Goal: Task Accomplishment & Management: Manage account settings

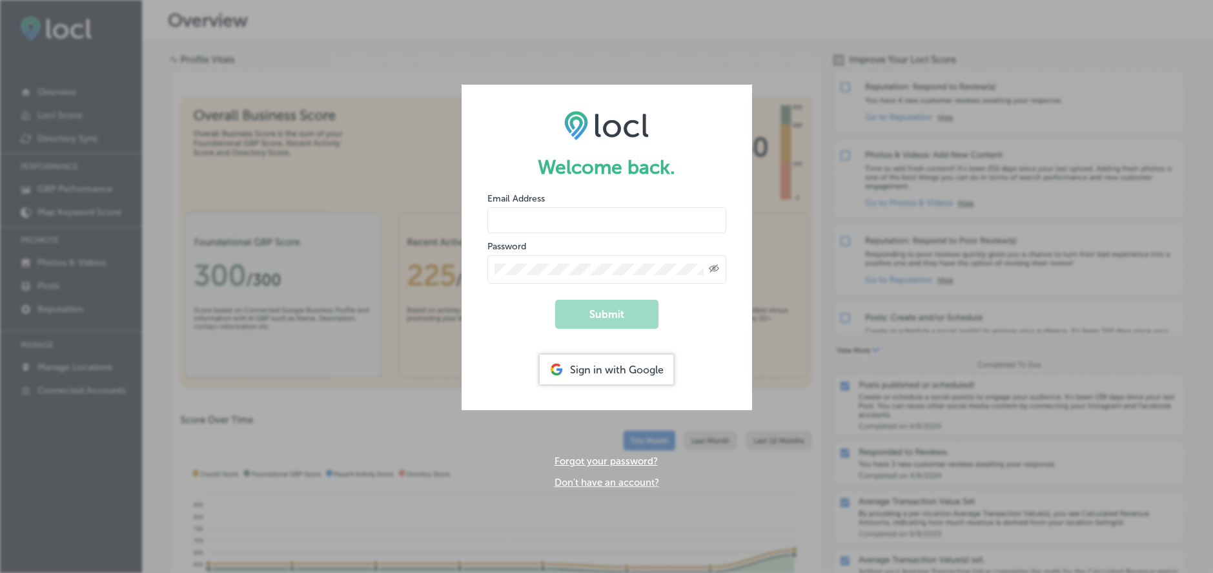
click at [514, 356] on form "Welcome back. Email Address Password Created with Sketch. Submit Sign in with G…" at bounding box center [607, 247] width 290 height 325
click at [623, 228] on input "email" at bounding box center [606, 220] width 239 height 26
type input "[EMAIL_ADDRESS][DOMAIN_NAME]"
click at [633, 318] on button "Submit" at bounding box center [606, 314] width 103 height 29
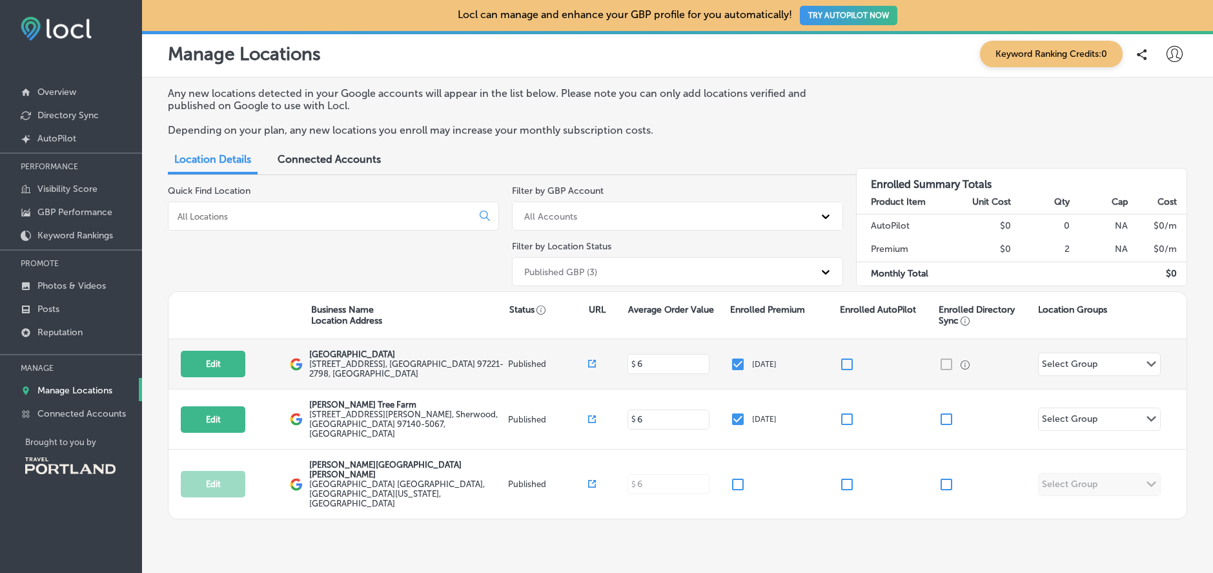
click at [1099, 362] on input "text" at bounding box center [1099, 366] width 1 height 10
click at [199, 360] on button "Edit" at bounding box center [213, 363] width 65 height 26
select select "US"
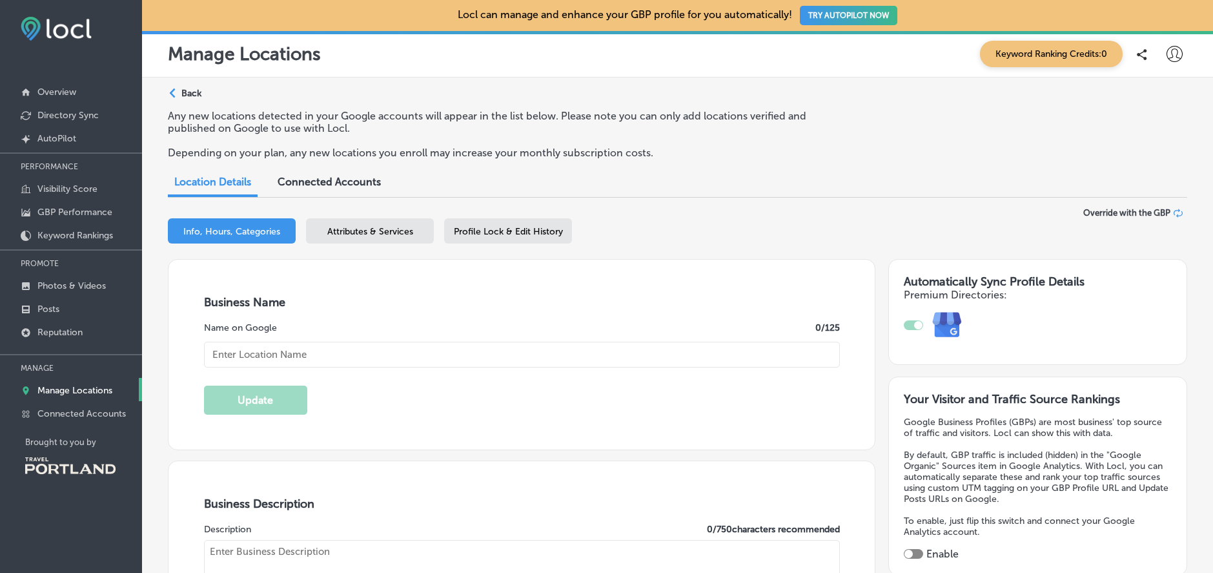
type input "[GEOGRAPHIC_DATA]"
type input "[EMAIL_ADDRESS][DOMAIN_NAME]"
type input "[URL][DOMAIN_NAME]"
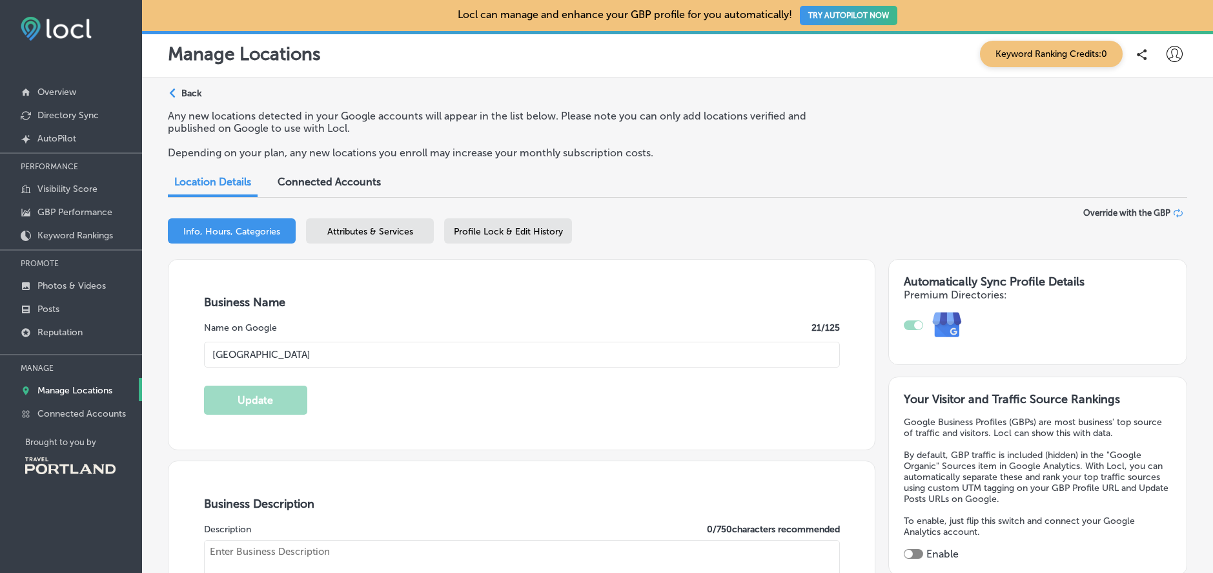
type input "[STREET_ADDRESS]"
type input "[GEOGRAPHIC_DATA]"
type input "97221-2798"
type input "US"
type input "[URL][DOMAIN_NAME]"
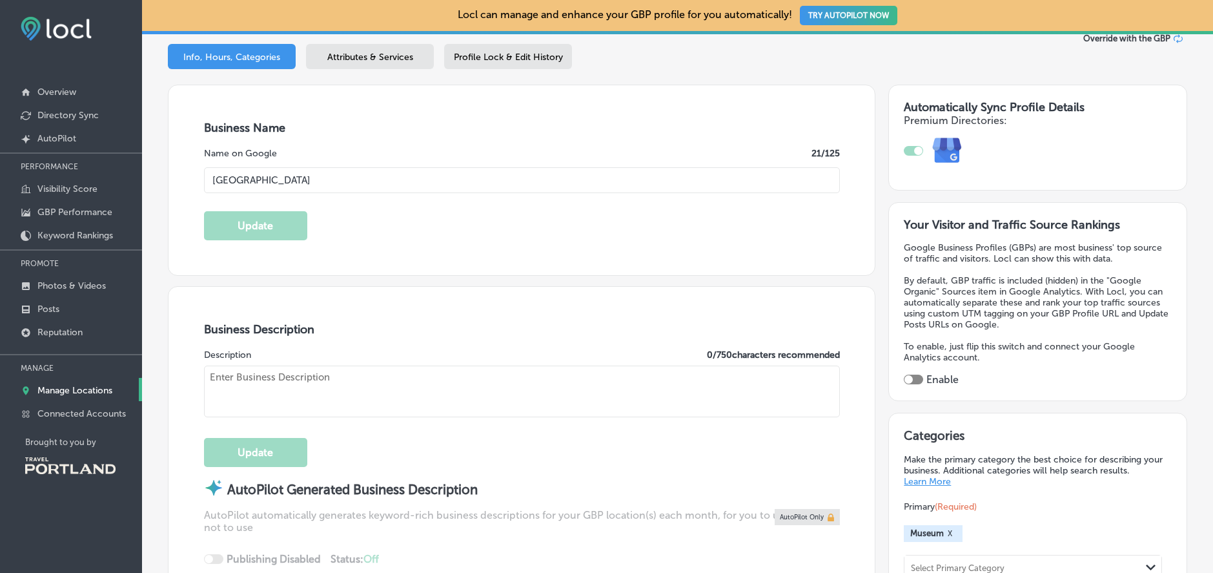
checkbox input "true"
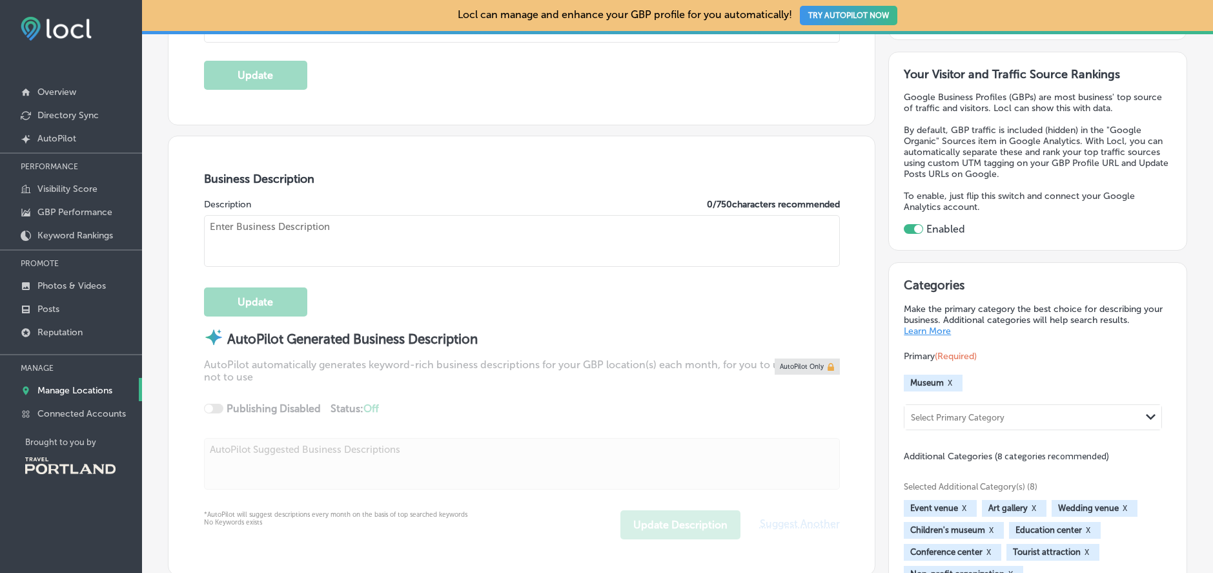
type textarea "Founded in [DATE], World Forestry Center is a nonprofit dedicated to creating a…"
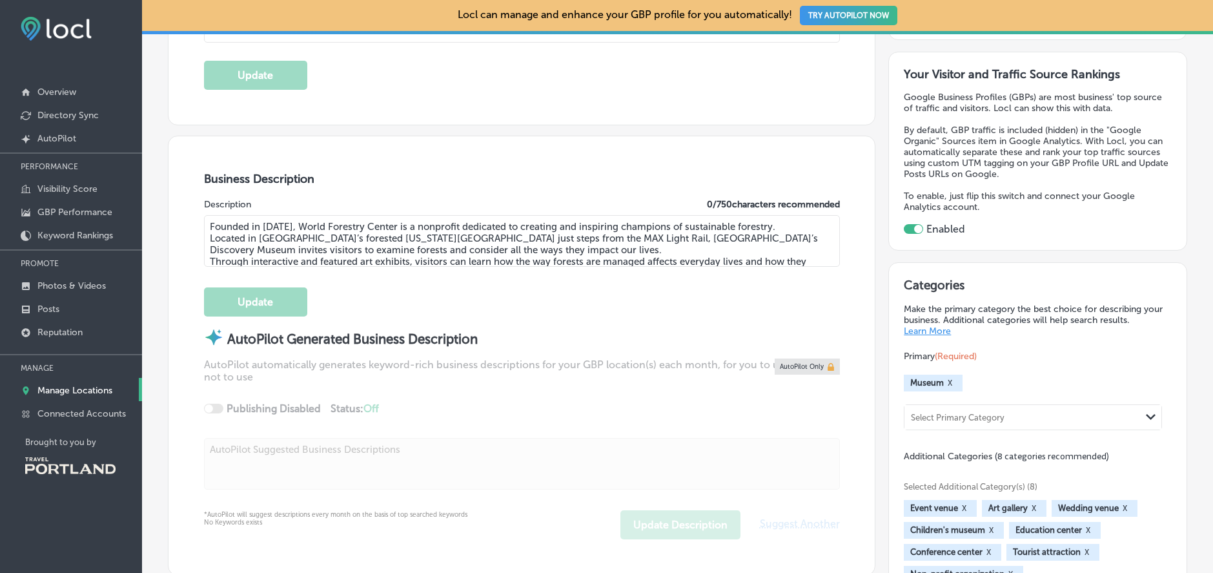
type input "[PHONE_NUMBER]"
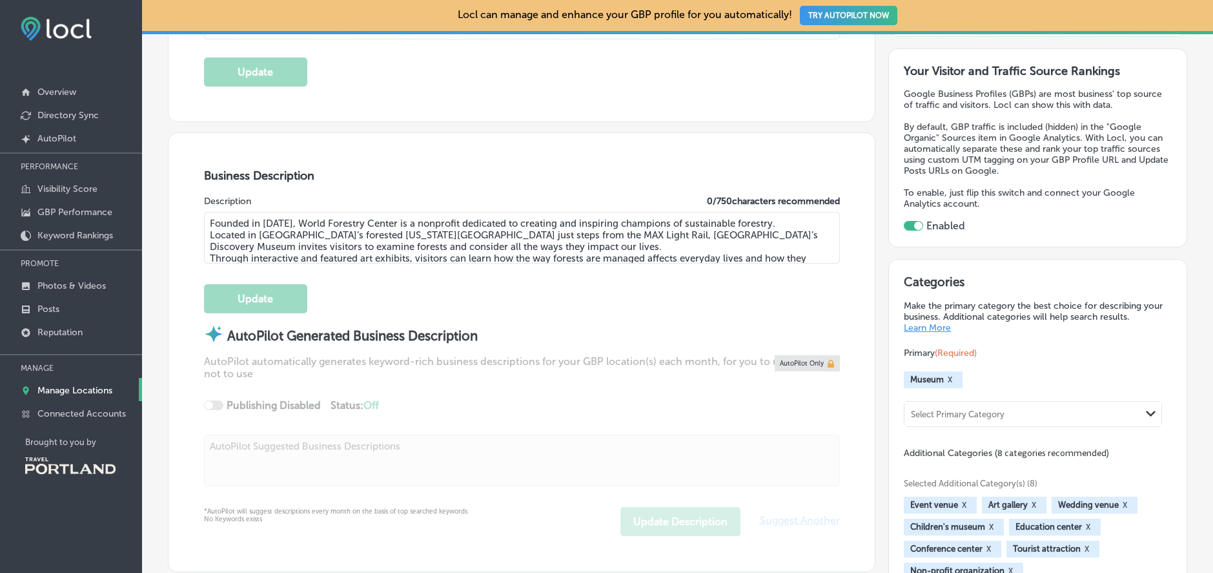
select select "US"
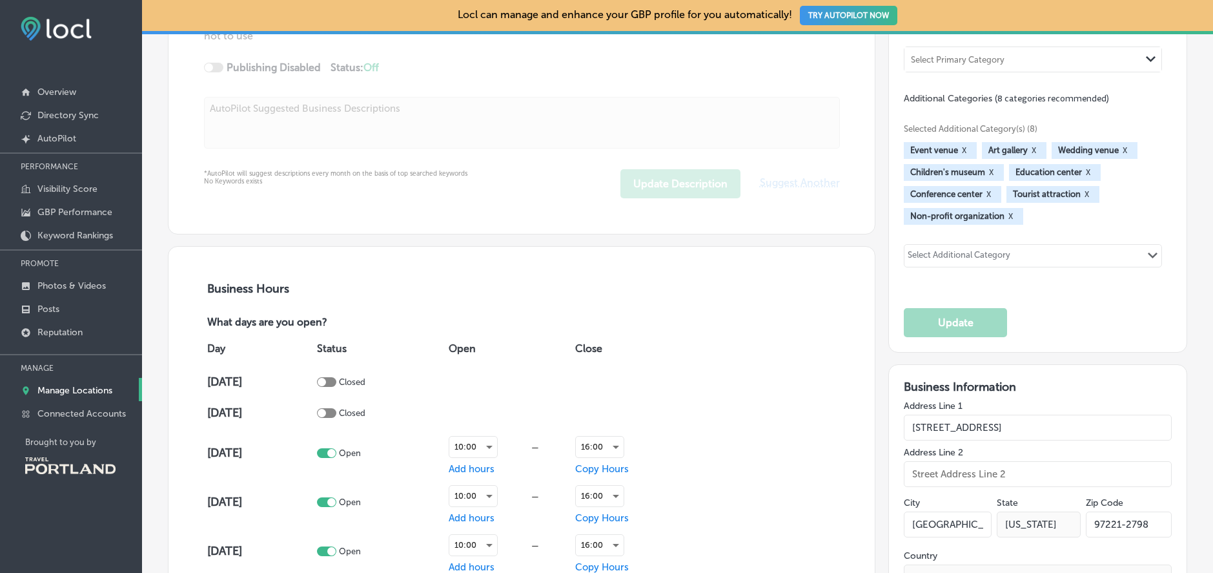
scroll to position [703, 0]
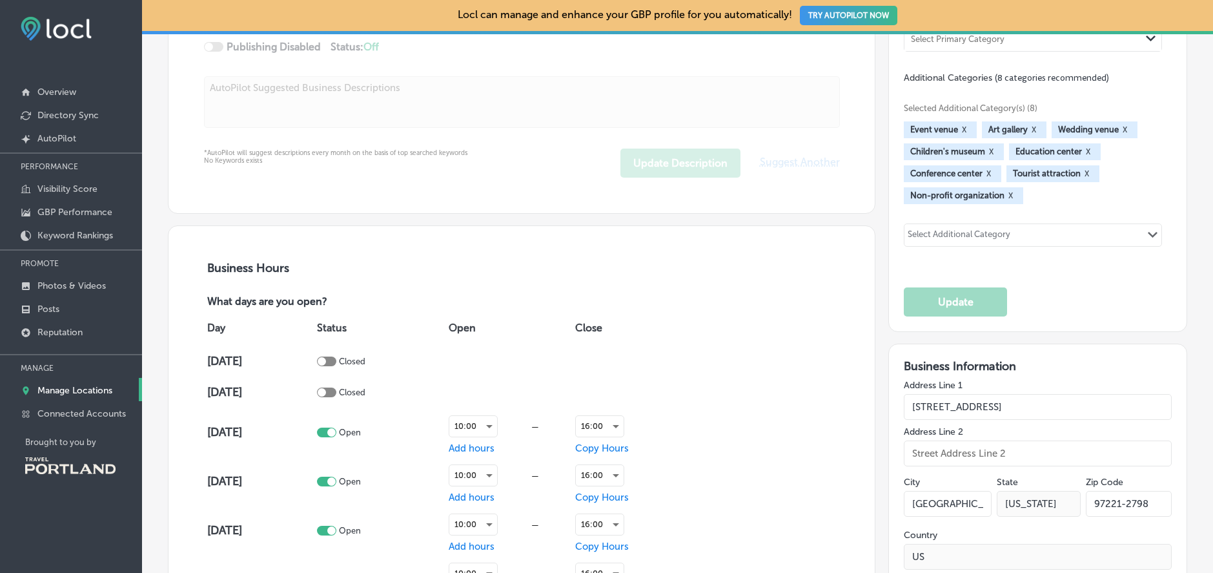
click at [336, 392] on div at bounding box center [326, 392] width 19 height 10
checkbox input "true"
click at [481, 394] on span "Add hours" at bounding box center [472, 392] width 46 height 12
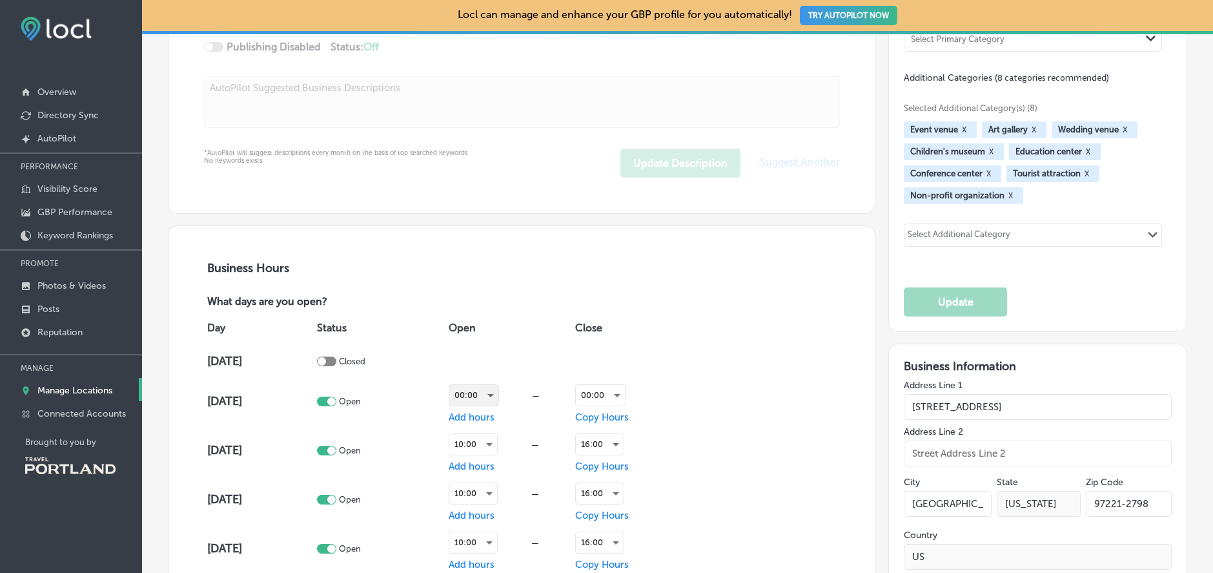
click at [480, 396] on div "00:00" at bounding box center [473, 395] width 49 height 21
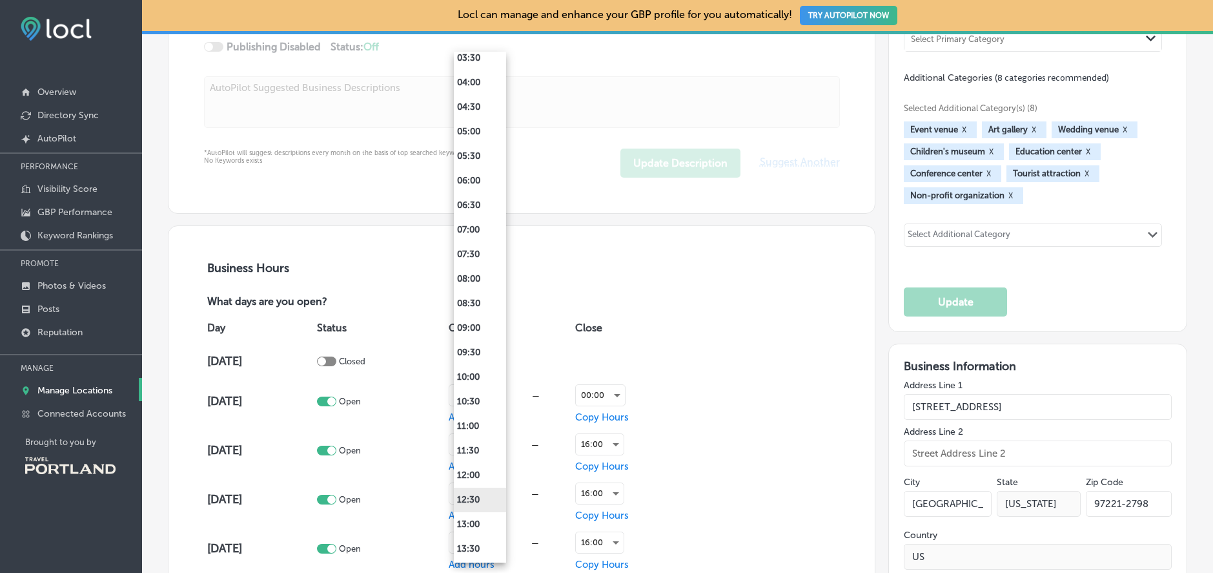
scroll to position [203, 0]
click at [485, 384] on li "10:00" at bounding box center [480, 375] width 52 height 25
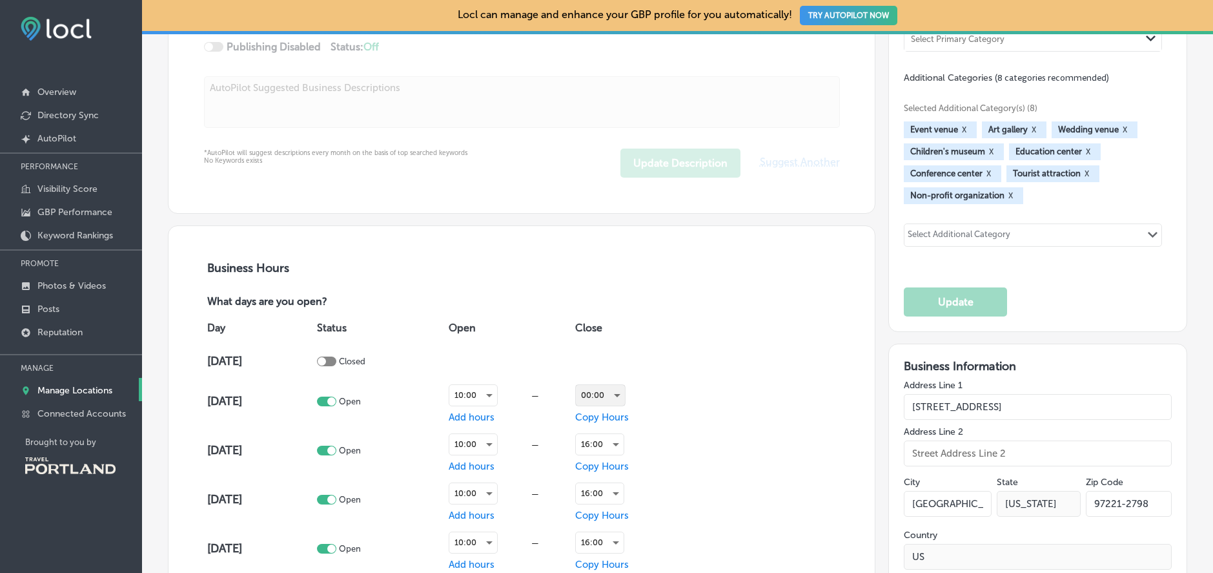
click at [612, 402] on div "00:00" at bounding box center [600, 395] width 49 height 21
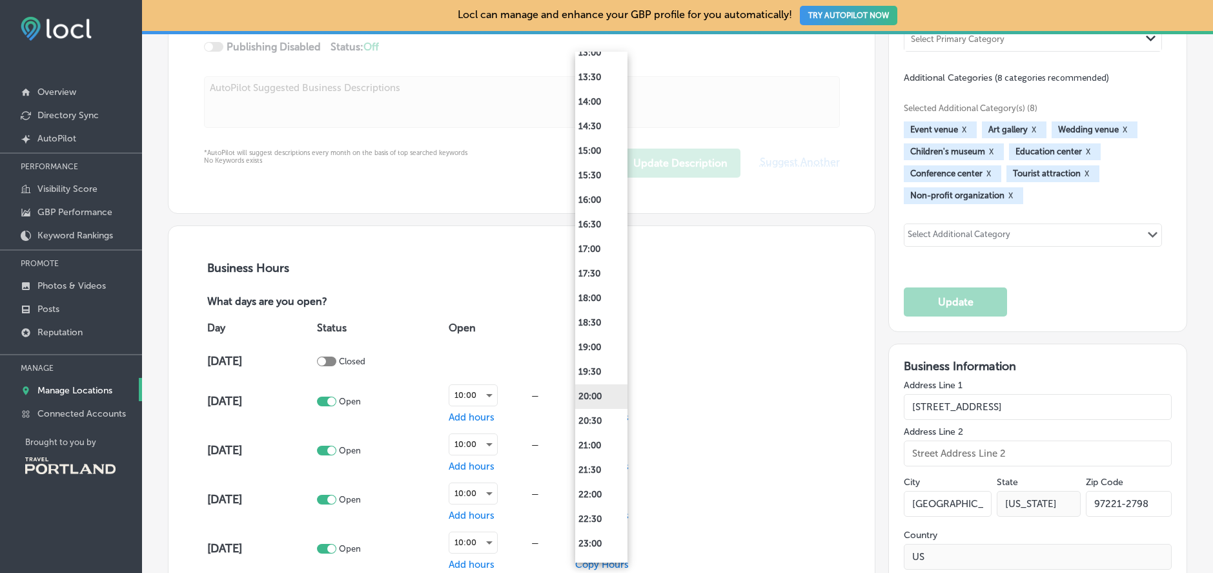
scroll to position [686, 0]
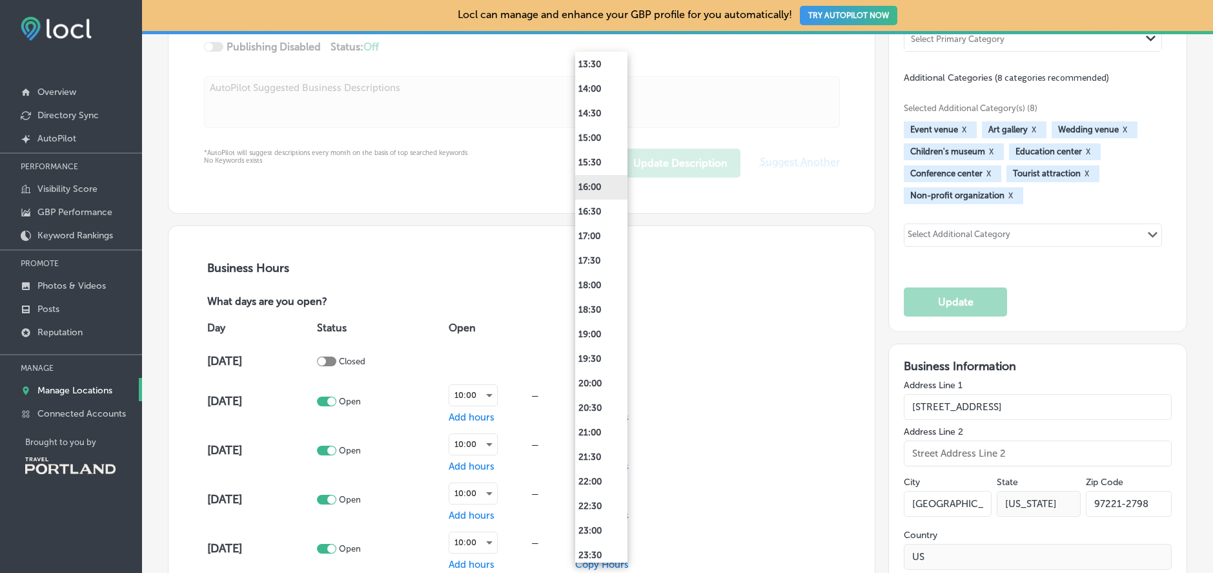
click at [600, 188] on li "16:00" at bounding box center [601, 187] width 52 height 25
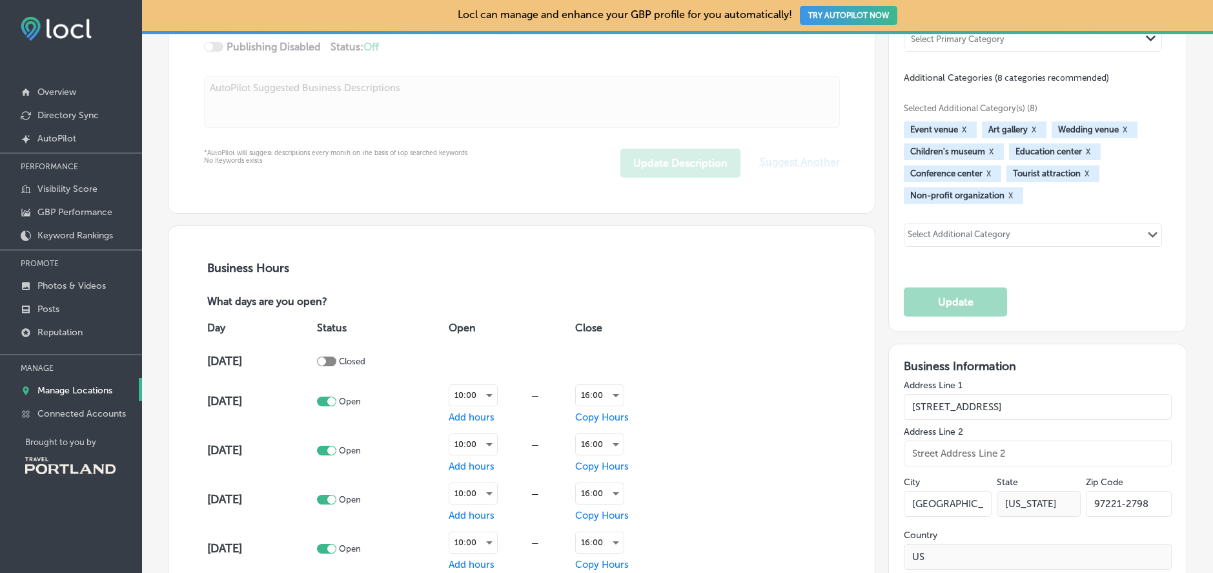
click at [727, 387] on div "Day Status Open Close [DATE] Closed [DATE] Open 10:00 — Add hours 16:00 Copy Ho…" at bounding box center [522, 489] width 636 height 361
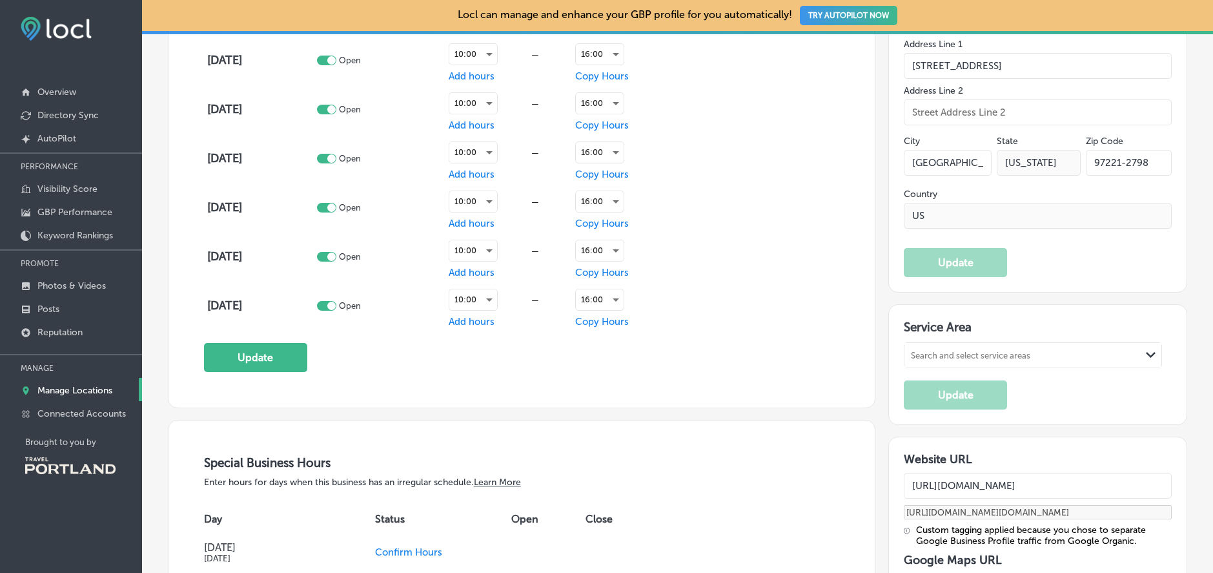
scroll to position [1064, 0]
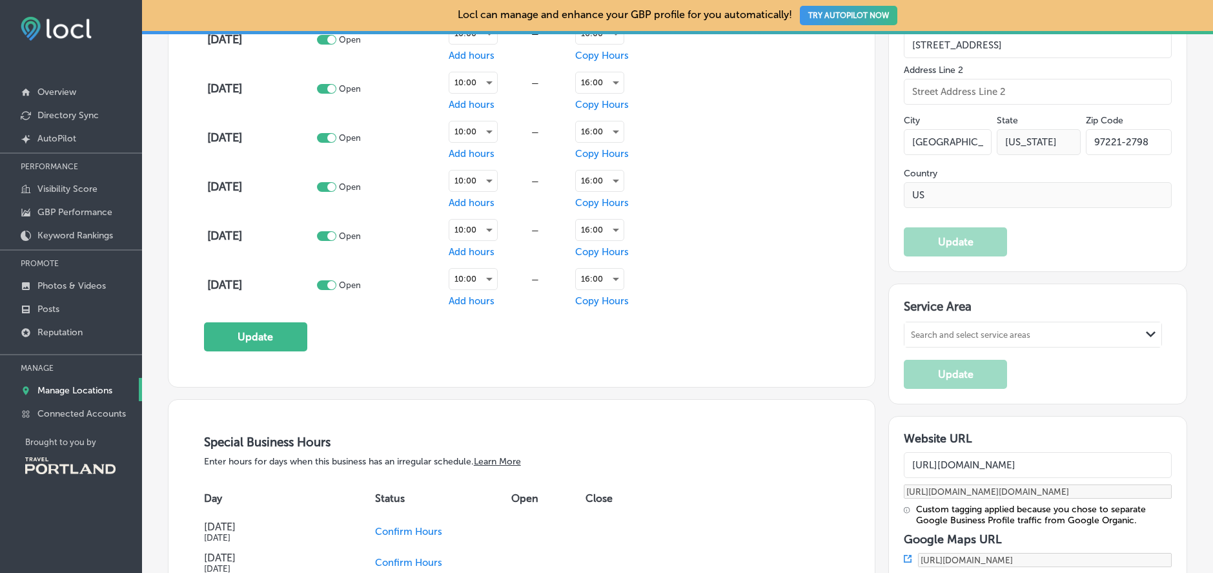
click at [236, 319] on div "Business Hours What days are you open? Day Status Open Close [DATE] Closed [DAT…" at bounding box center [522, 125] width 636 height 452
click at [236, 329] on button "Update" at bounding box center [255, 336] width 103 height 29
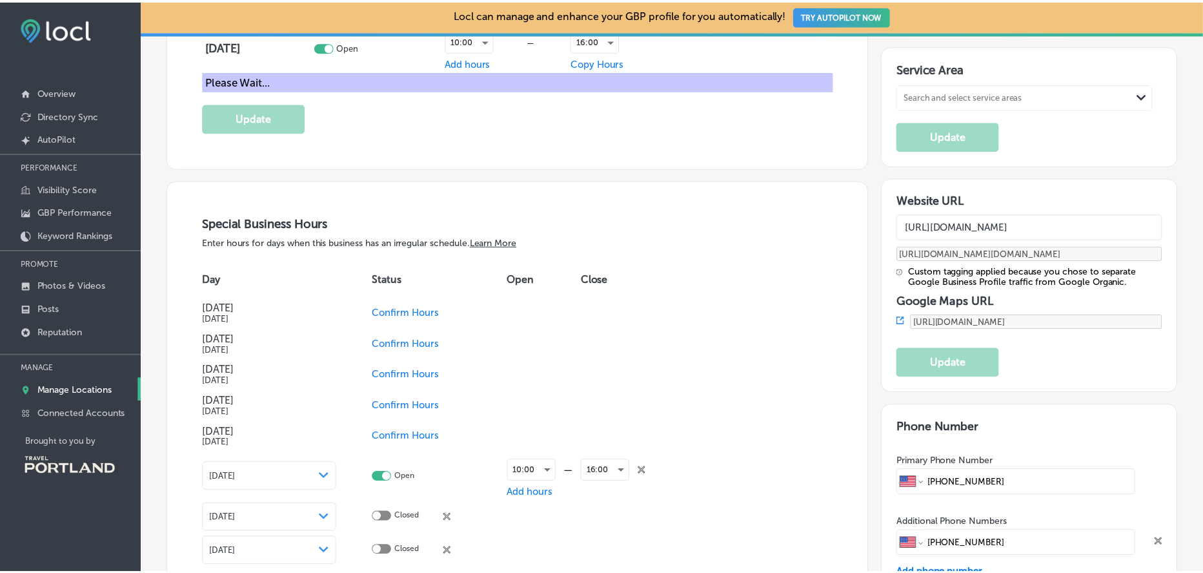
scroll to position [1353, 0]
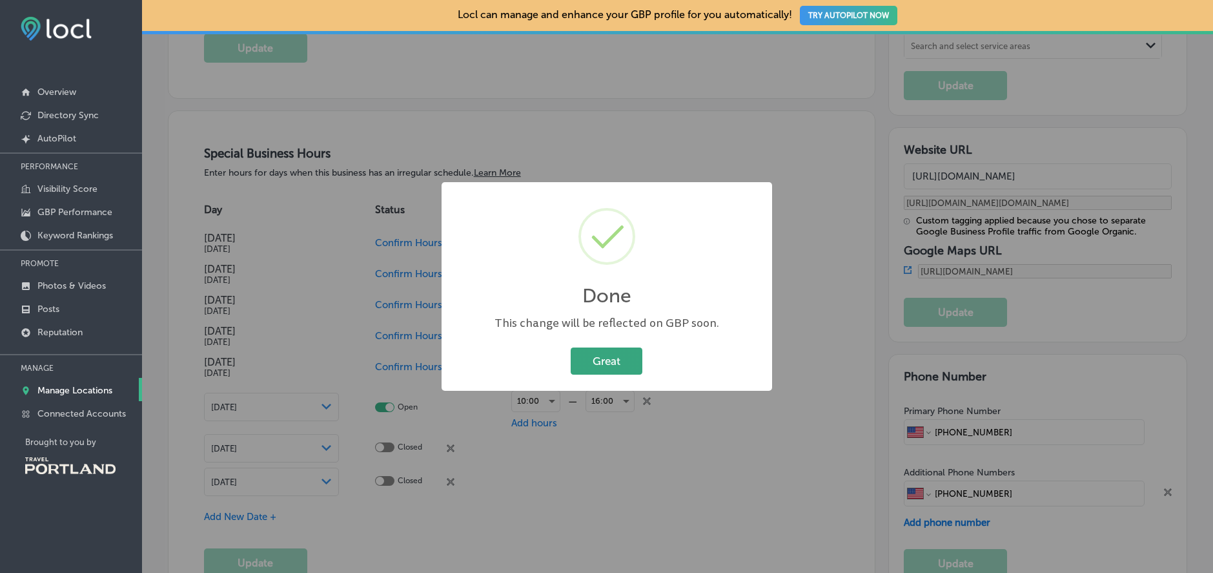
click at [617, 354] on button "Great" at bounding box center [607, 360] width 72 height 26
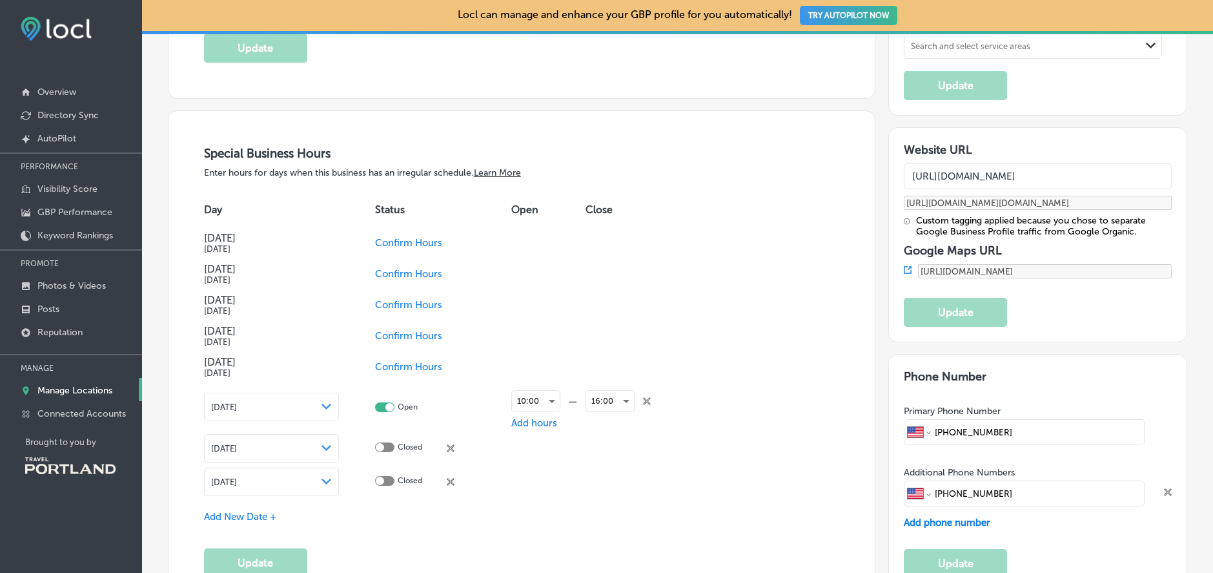
click at [247, 513] on span "Add New Date +" at bounding box center [240, 517] width 72 height 12
click at [237, 513] on span "[DATE]" at bounding box center [224, 516] width 26 height 10
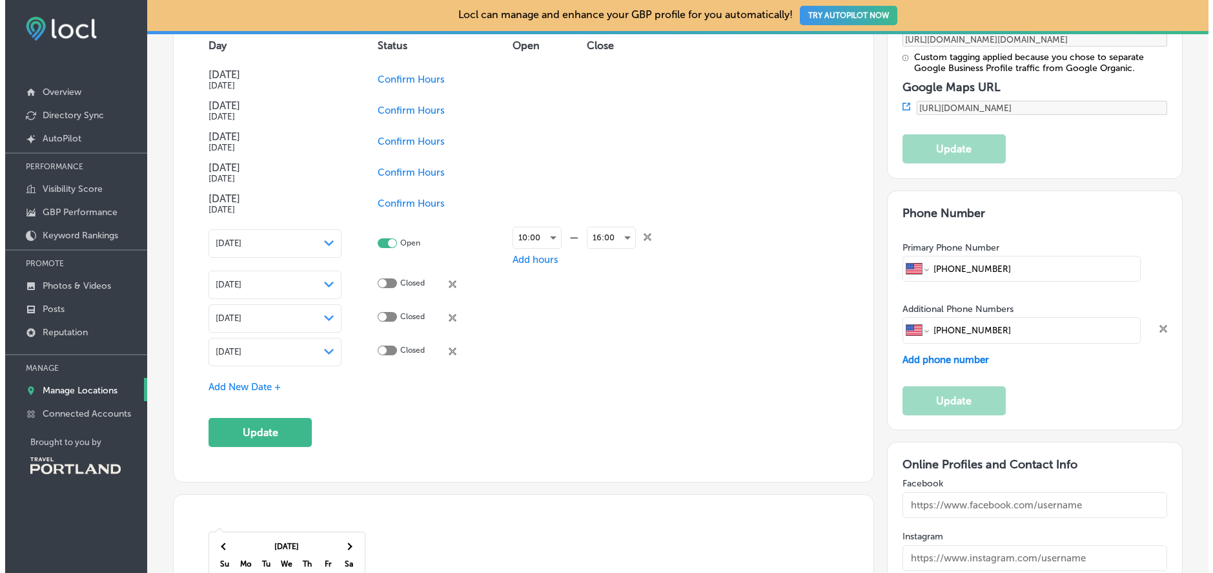
scroll to position [1571, 0]
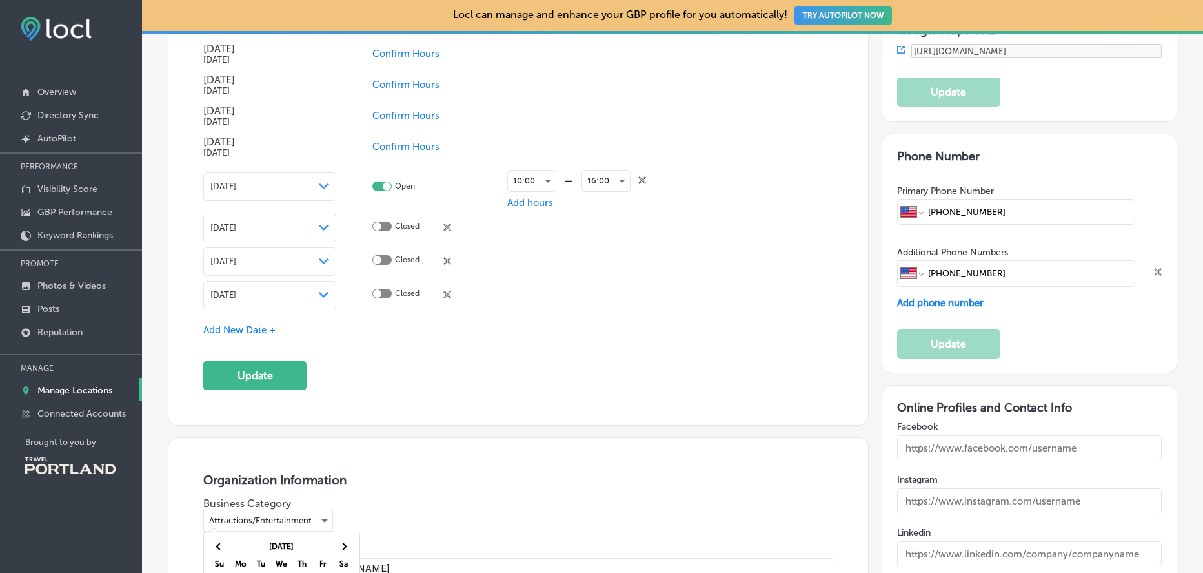
click at [319, 295] on div "Path Created with Sketch." at bounding box center [324, 295] width 10 height 10
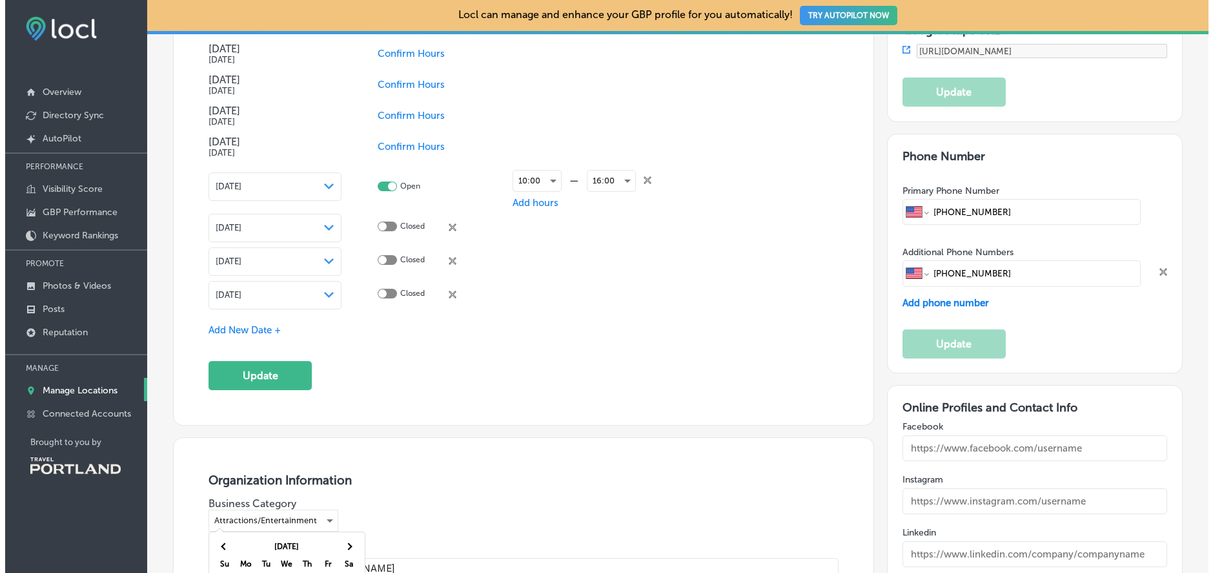
scroll to position [1574, 0]
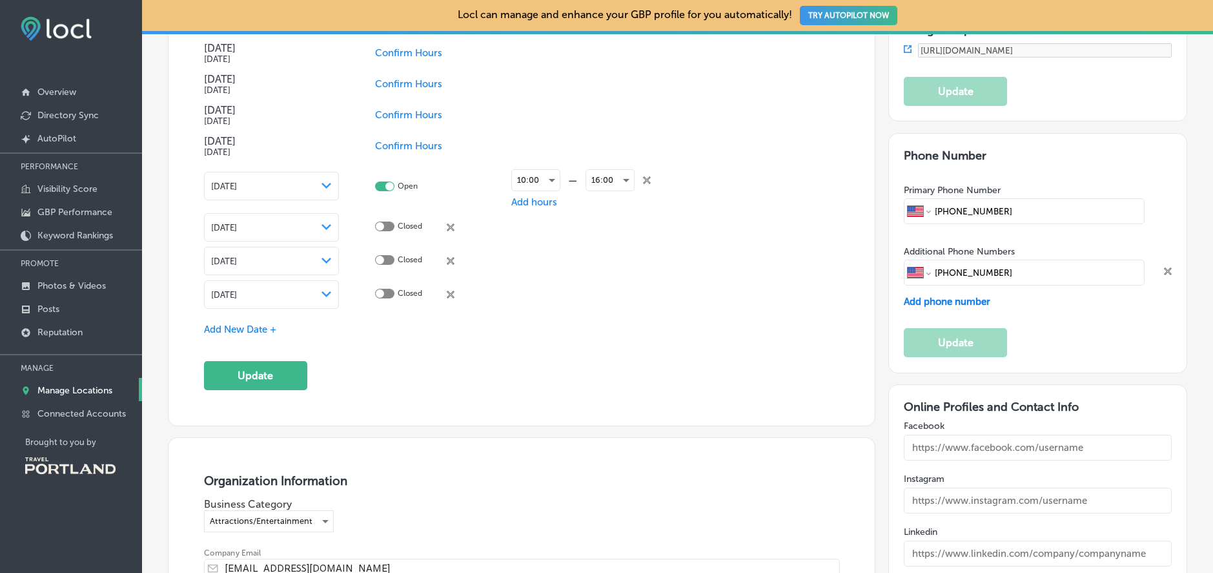
click at [324, 188] on polygon at bounding box center [326, 186] width 10 height 6
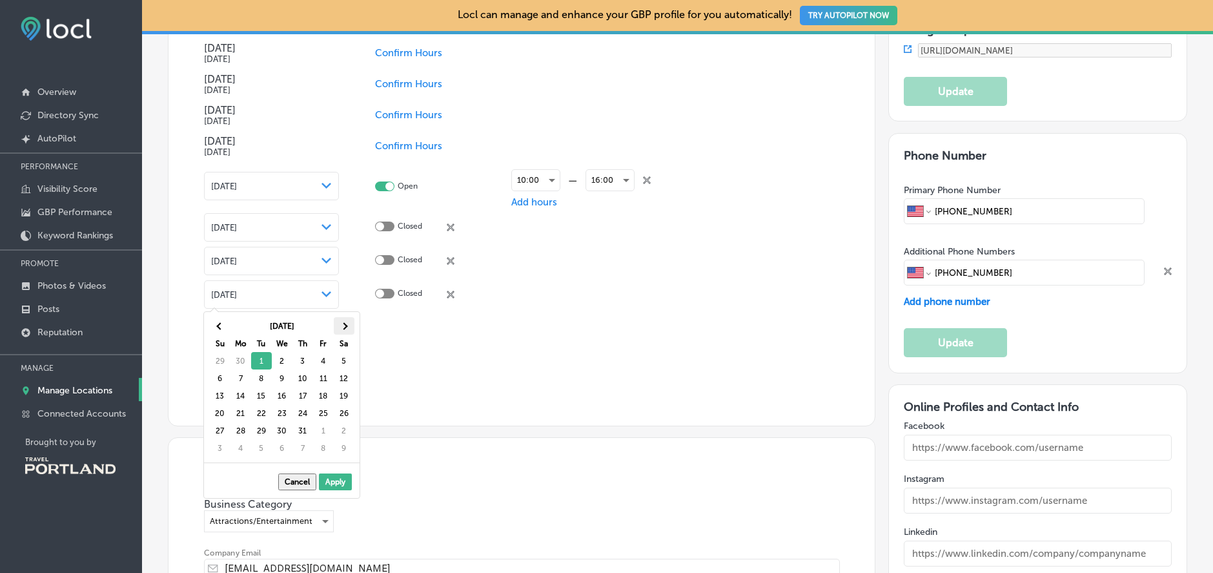
click at [352, 328] on th at bounding box center [344, 325] width 21 height 17
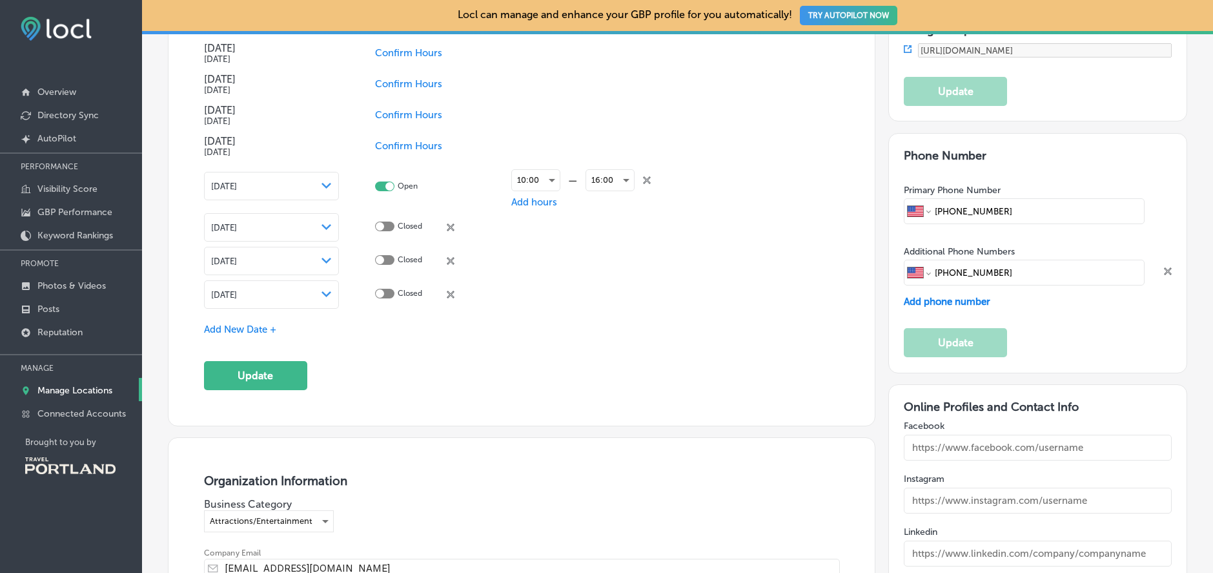
click at [400, 146] on span "Confirm Hours" at bounding box center [408, 146] width 67 height 12
click at [401, 119] on td "Confirm Hours" at bounding box center [443, 114] width 136 height 31
click at [390, 109] on span "Confirm Hours" at bounding box center [408, 115] width 67 height 12
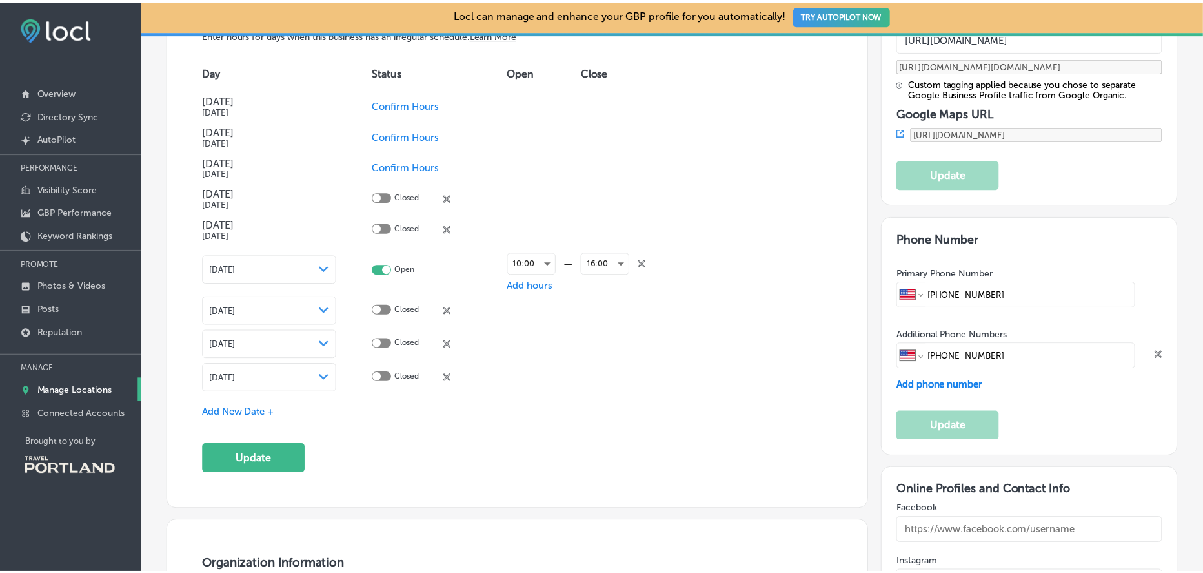
scroll to position [1474, 0]
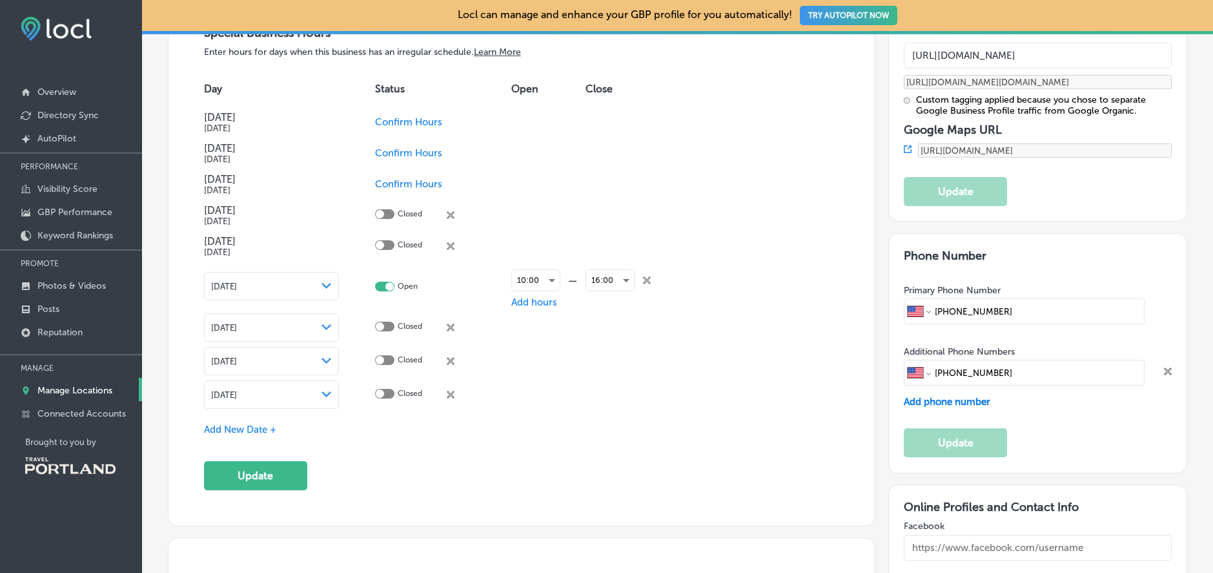
click at [402, 122] on span "Confirm Hours" at bounding box center [408, 122] width 67 height 12
click at [235, 427] on span "Add New Date +" at bounding box center [240, 429] width 72 height 12
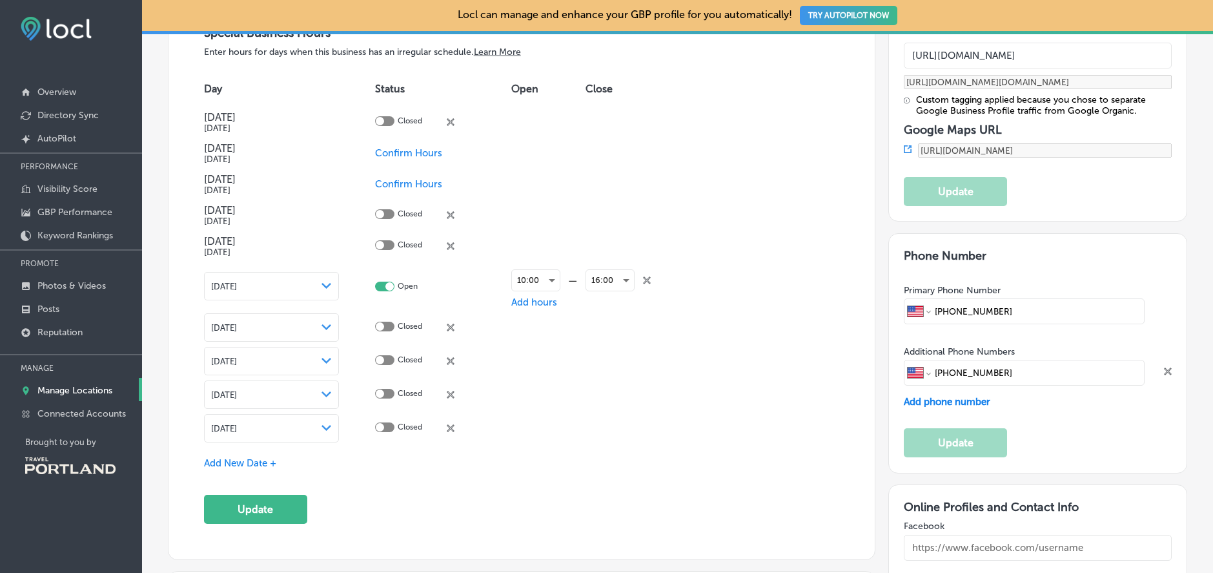
click at [252, 419] on div "[DATE] Path Created with Sketch." at bounding box center [272, 428] width 136 height 28
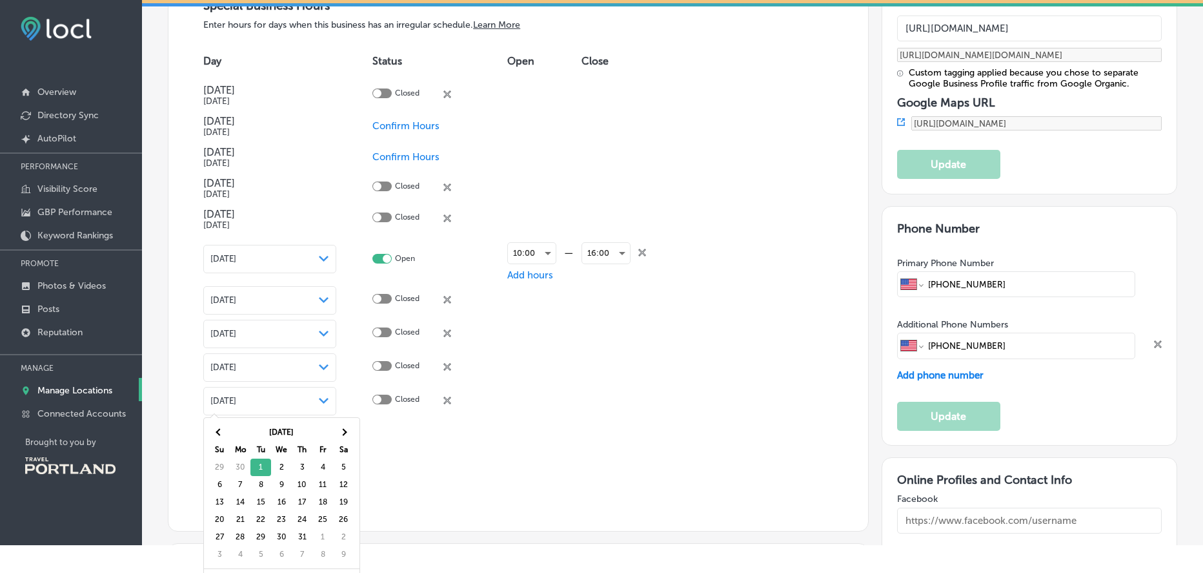
scroll to position [59, 0]
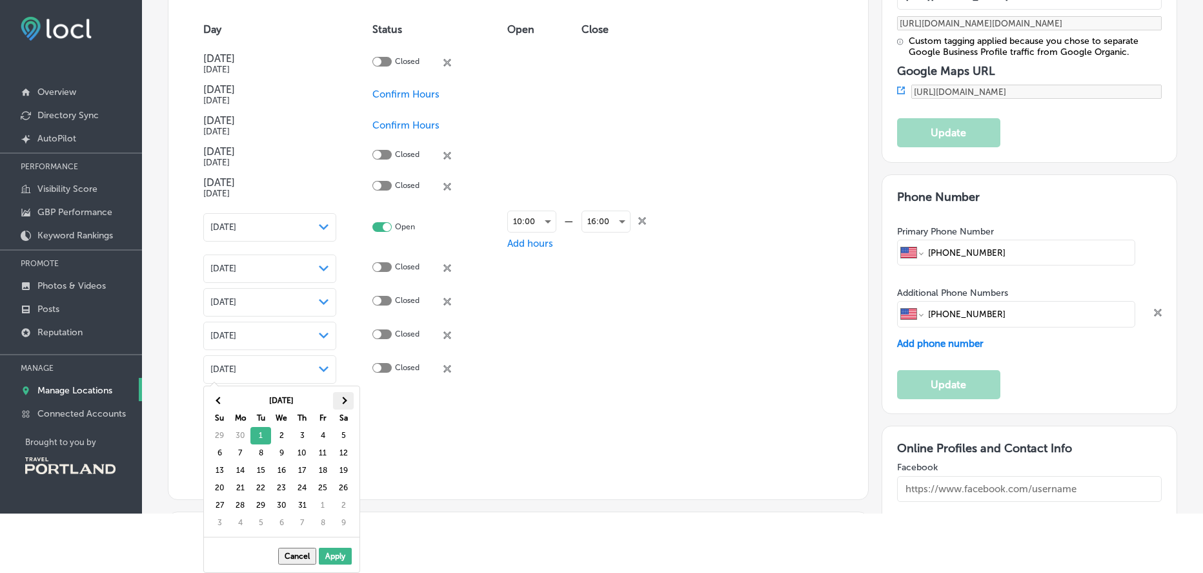
click at [343, 397] on span at bounding box center [343, 399] width 7 height 7
click at [342, 399] on span at bounding box center [343, 399] width 7 height 7
click at [341, 400] on span at bounding box center [343, 399] width 7 height 7
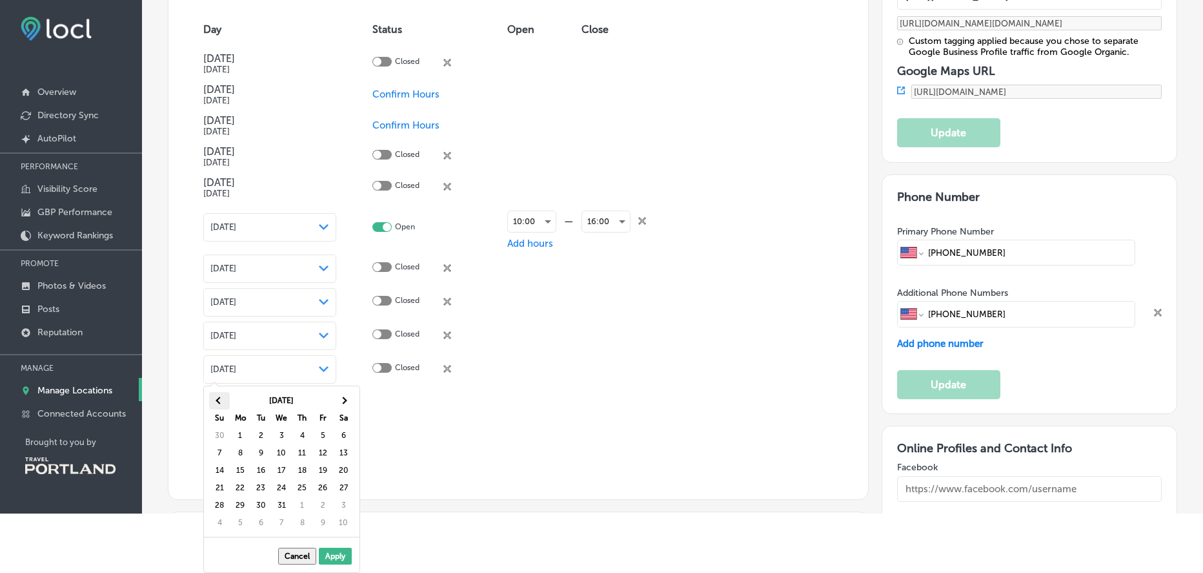
click at [216, 393] on th at bounding box center [219, 400] width 21 height 17
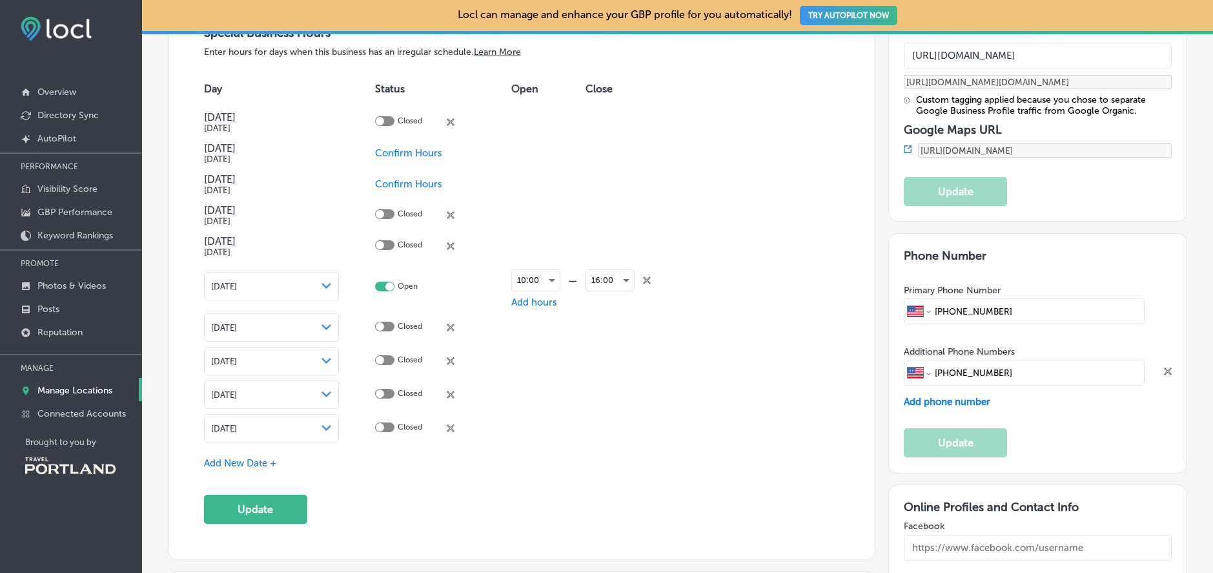
click at [245, 457] on span "Add New Date +" at bounding box center [240, 463] width 72 height 12
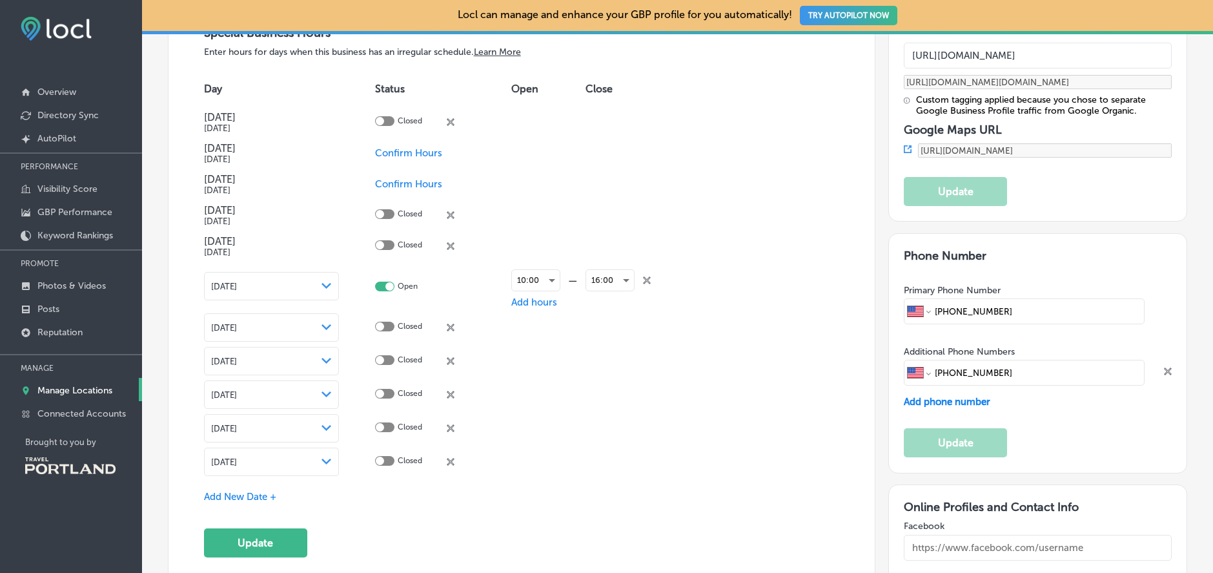
click at [316, 459] on div "[DATE] Path Created with Sketch." at bounding box center [271, 461] width 121 height 10
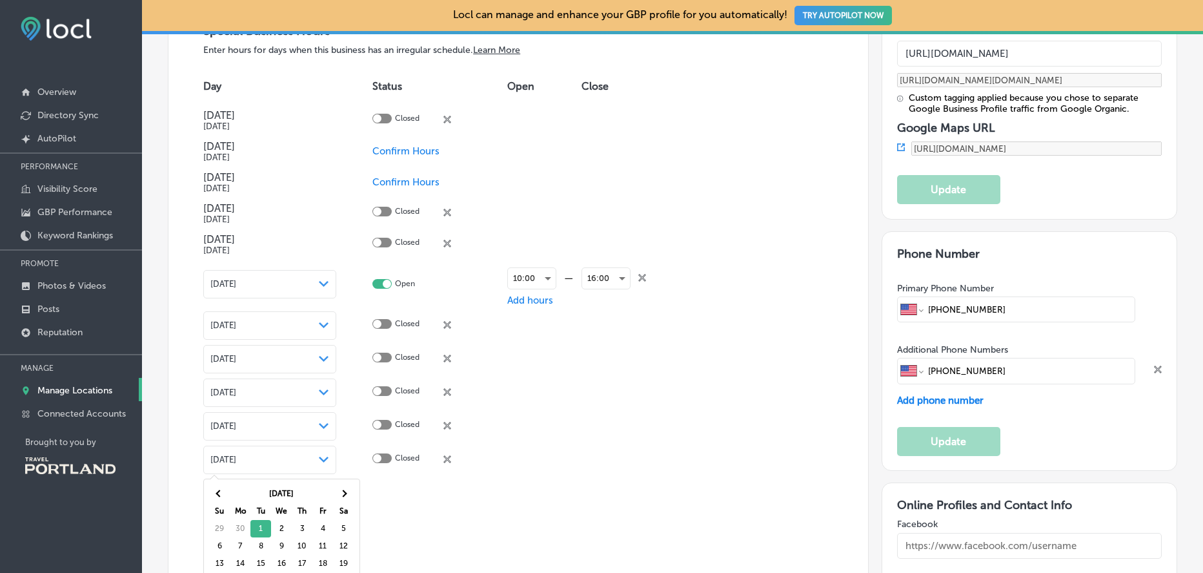
scroll to position [1471, 0]
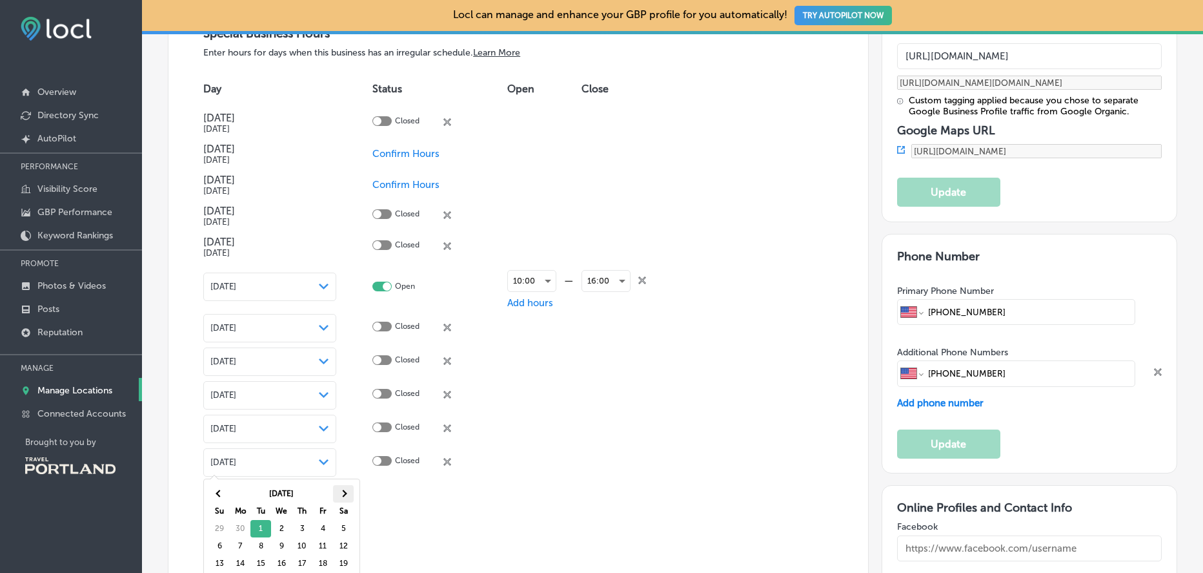
click at [349, 492] on th at bounding box center [343, 493] width 21 height 17
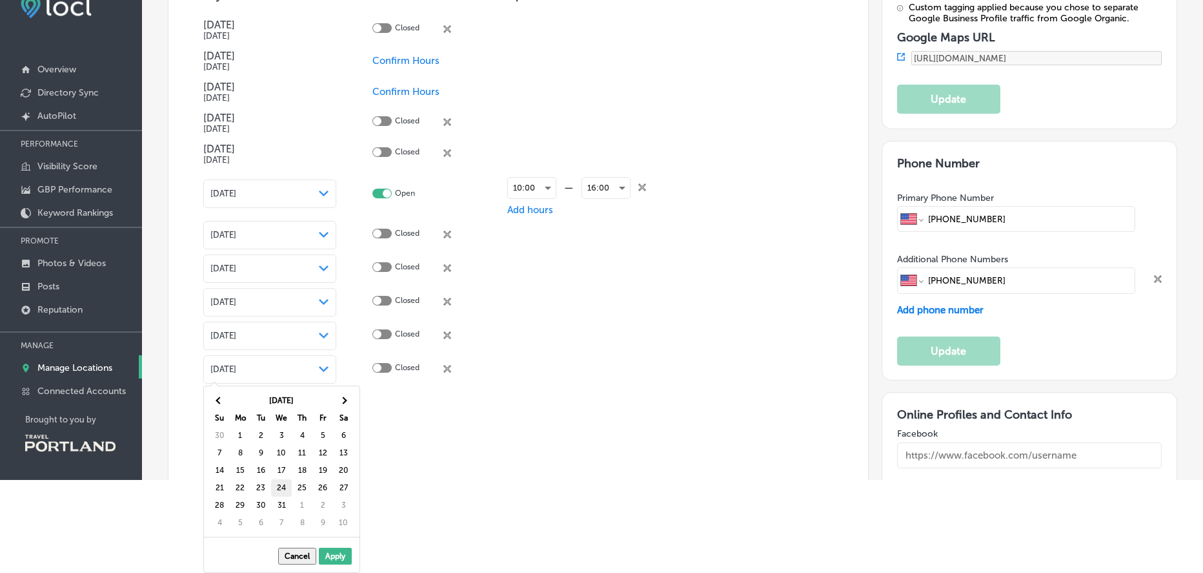
scroll to position [1474, 0]
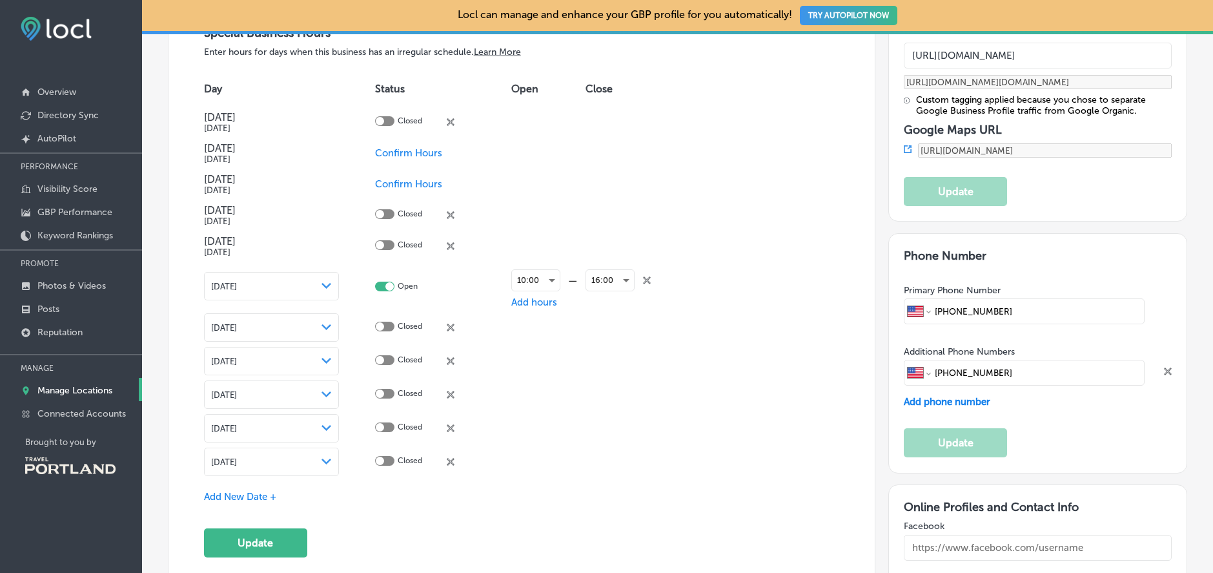
click at [262, 502] on div "Special Business Hours Enter hours for days when this business has an irregular…" at bounding box center [522, 290] width 636 height 531
click at [262, 498] on span "Add New Date +" at bounding box center [240, 497] width 72 height 12
click at [320, 485] on div "[DATE] Path Created with Sketch." at bounding box center [272, 495] width 136 height 28
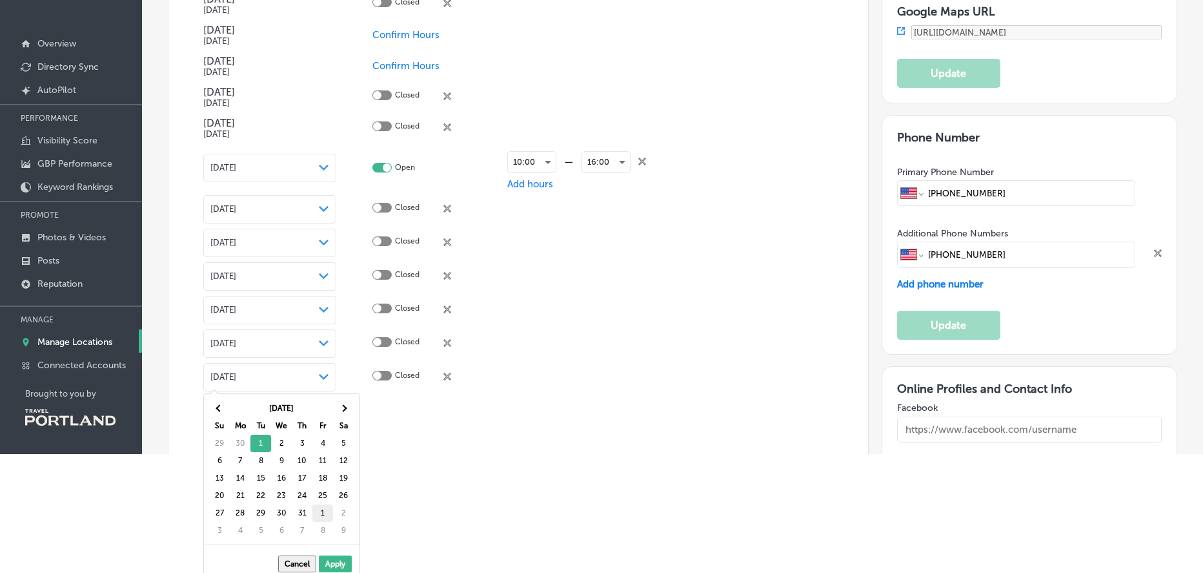
scroll to position [120, 0]
click at [351, 412] on th at bounding box center [343, 406] width 21 height 17
click at [350, 411] on th at bounding box center [343, 406] width 21 height 17
click at [348, 411] on th at bounding box center [343, 406] width 21 height 17
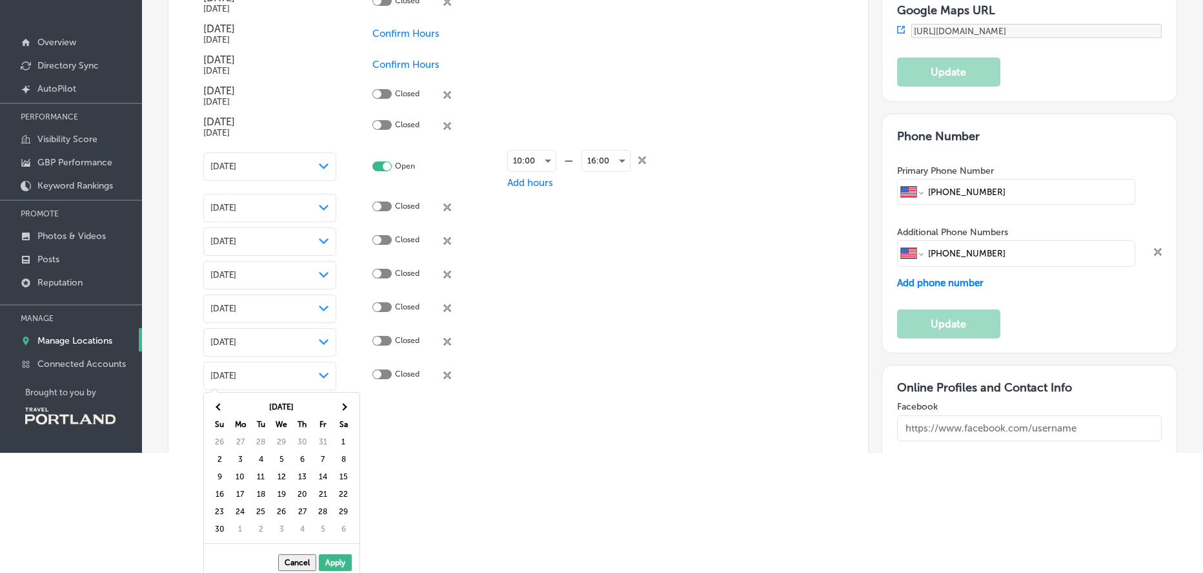
click at [348, 411] on th at bounding box center [343, 406] width 21 height 17
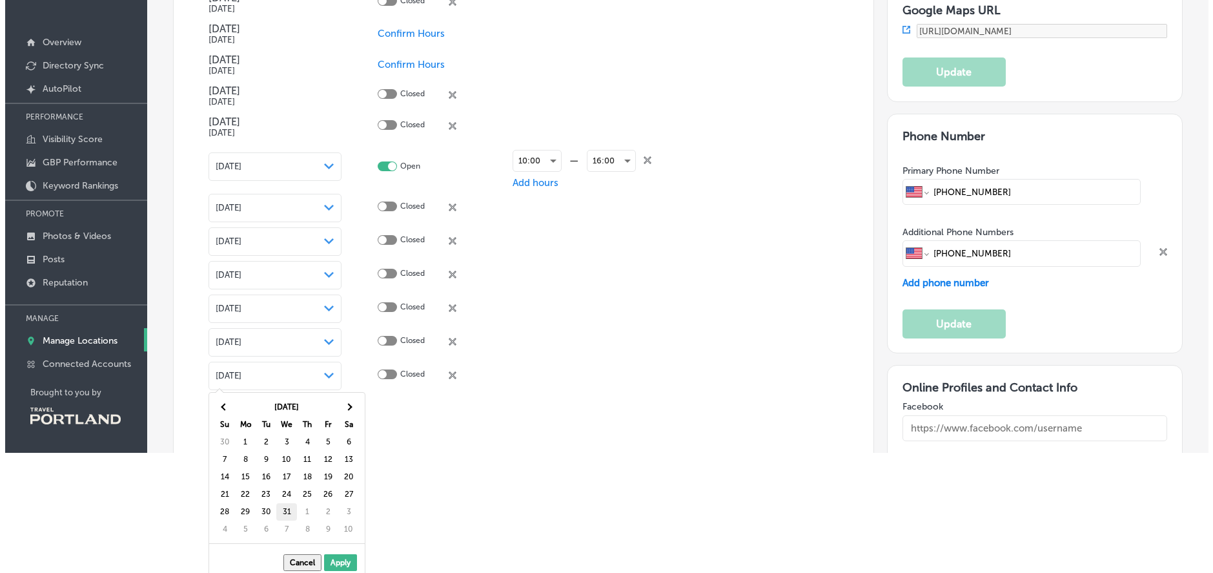
scroll to position [1474, 0]
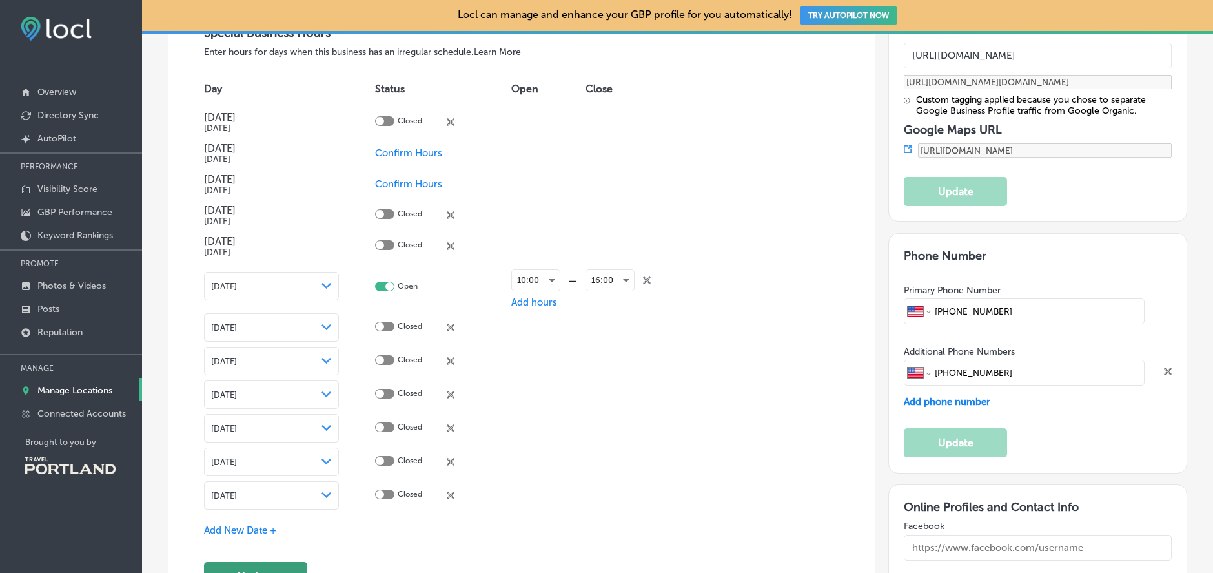
click at [267, 567] on button "Update" at bounding box center [255, 576] width 103 height 29
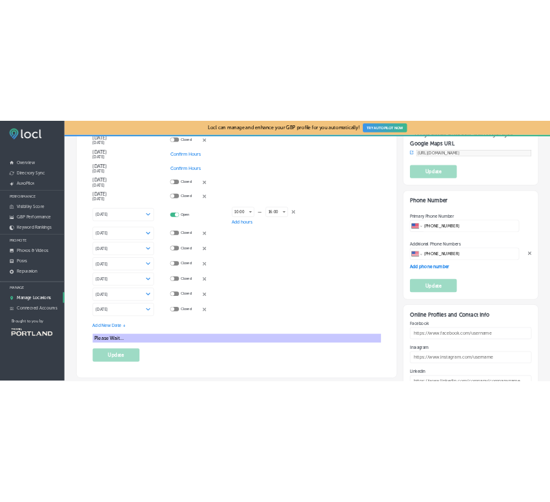
scroll to position [1576, 0]
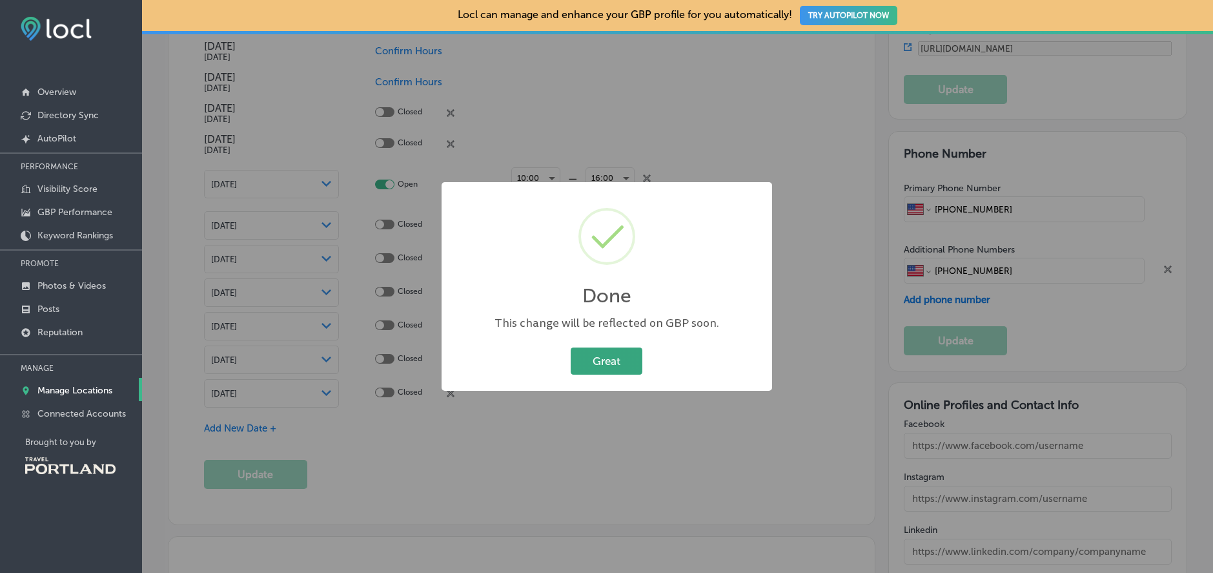
click at [609, 369] on button "Great" at bounding box center [607, 360] width 72 height 26
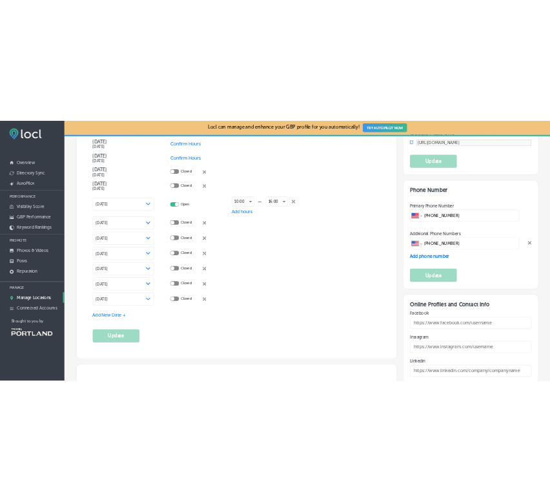
select select "US"
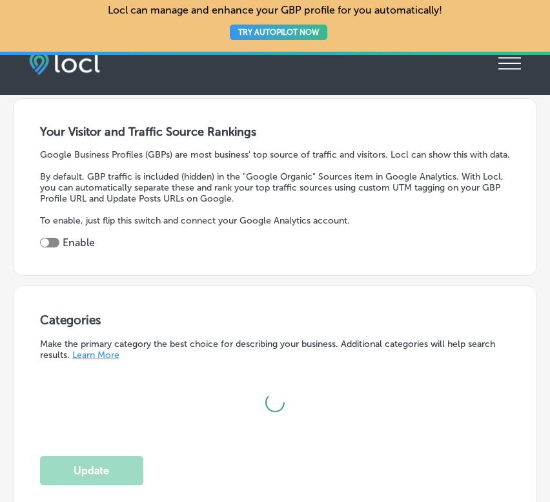
scroll to position [1577, 0]
